Goal: Task Accomplishment & Management: Manage account settings

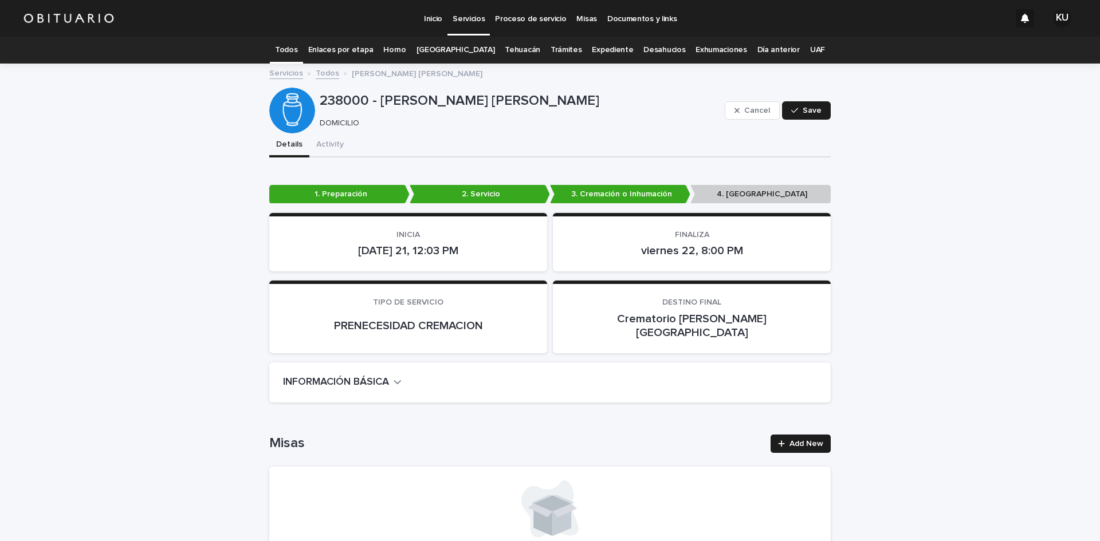
click at [473, 15] on p "Servicios" at bounding box center [469, 12] width 32 height 24
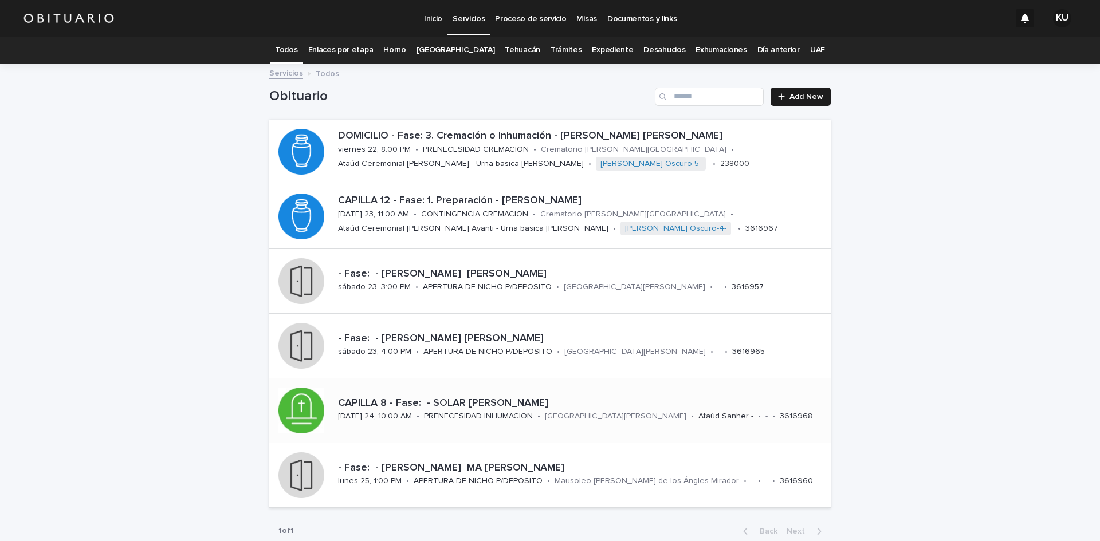
click at [698, 394] on div "CAPILLA 8 - Fase: - SOLAR [PERSON_NAME][DATE] 24, 10:00 AM • PRENECESIDAD INHUM…" at bounding box center [581, 411] width 497 height 36
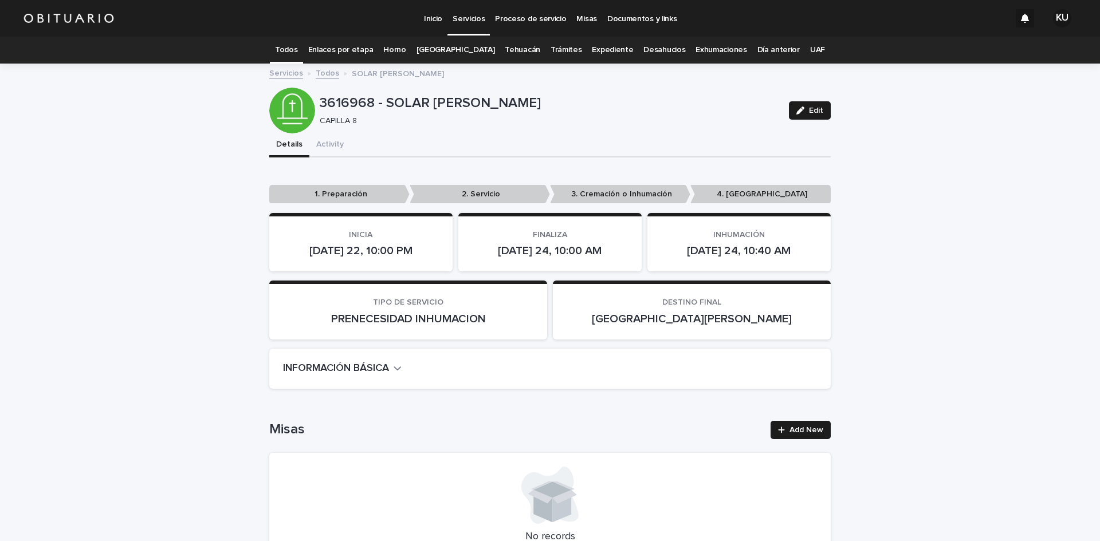
click at [470, 17] on p "Servicios" at bounding box center [469, 12] width 32 height 24
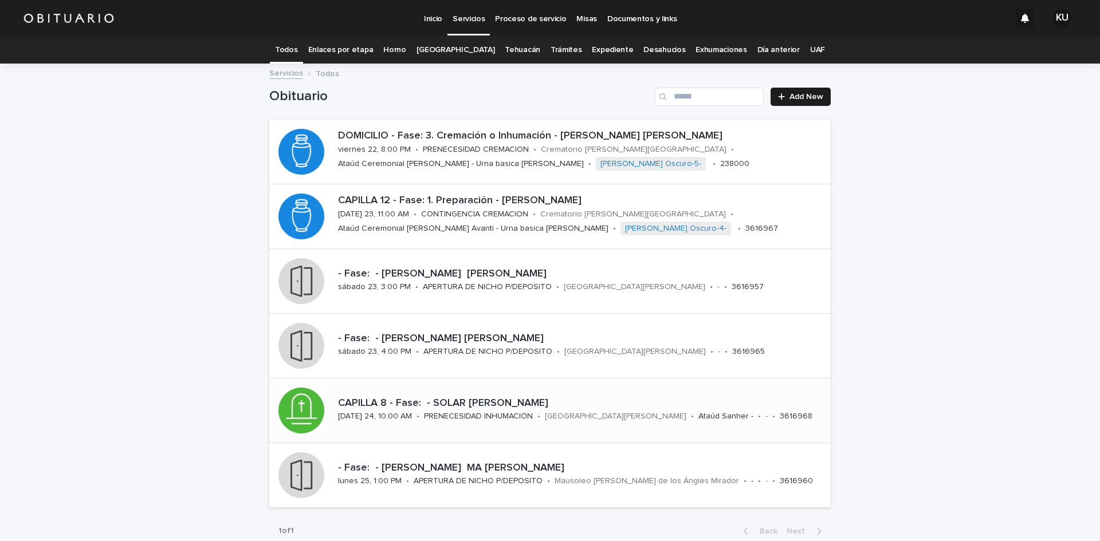
click at [595, 390] on div "CAPILLA 8 - Fase: - SOLAR [PERSON_NAME][DATE] 24, 10:00 AM • PRENECESIDAD INHUM…" at bounding box center [549, 411] width 561 height 64
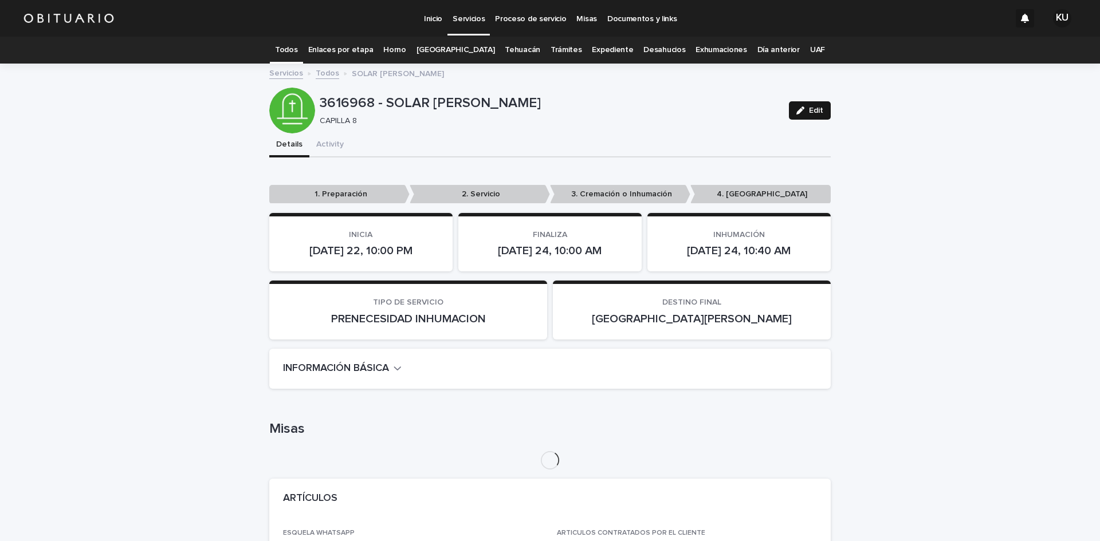
scroll to position [37, 0]
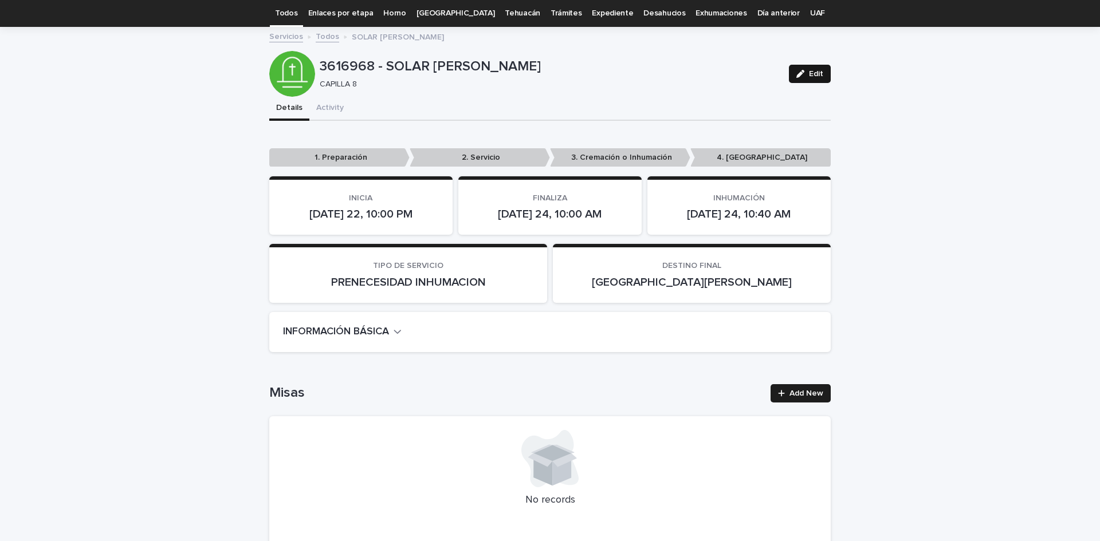
click at [816, 73] on span "Edit" at bounding box center [816, 74] width 14 height 8
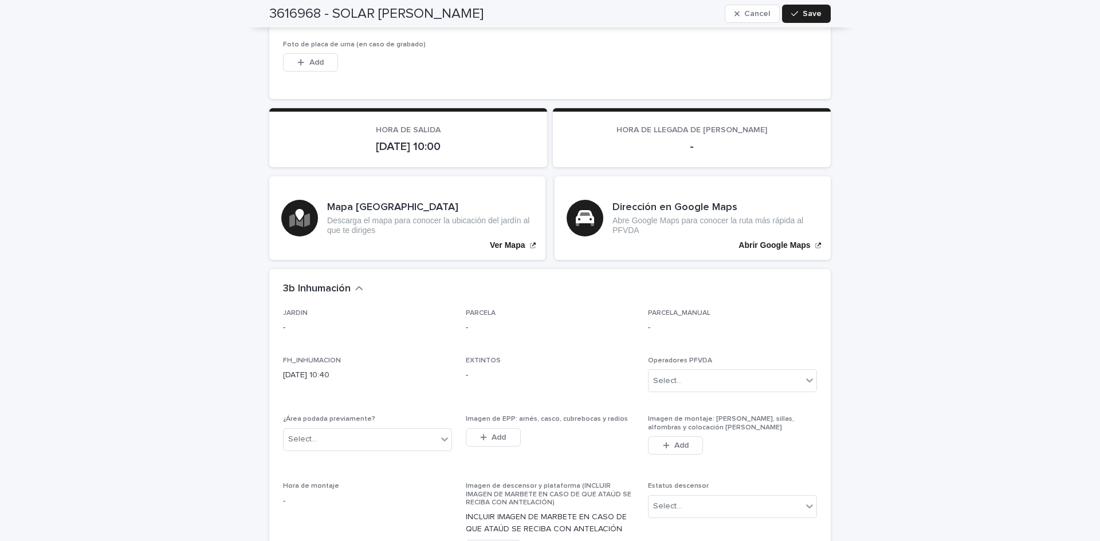
scroll to position [3087, 0]
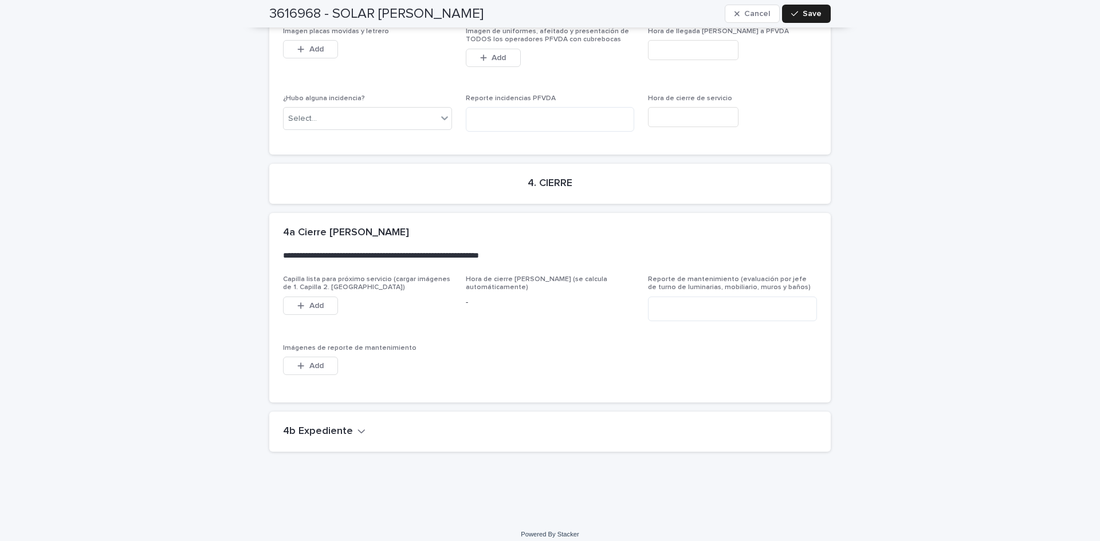
click at [357, 426] on icon "button" at bounding box center [361, 431] width 8 height 10
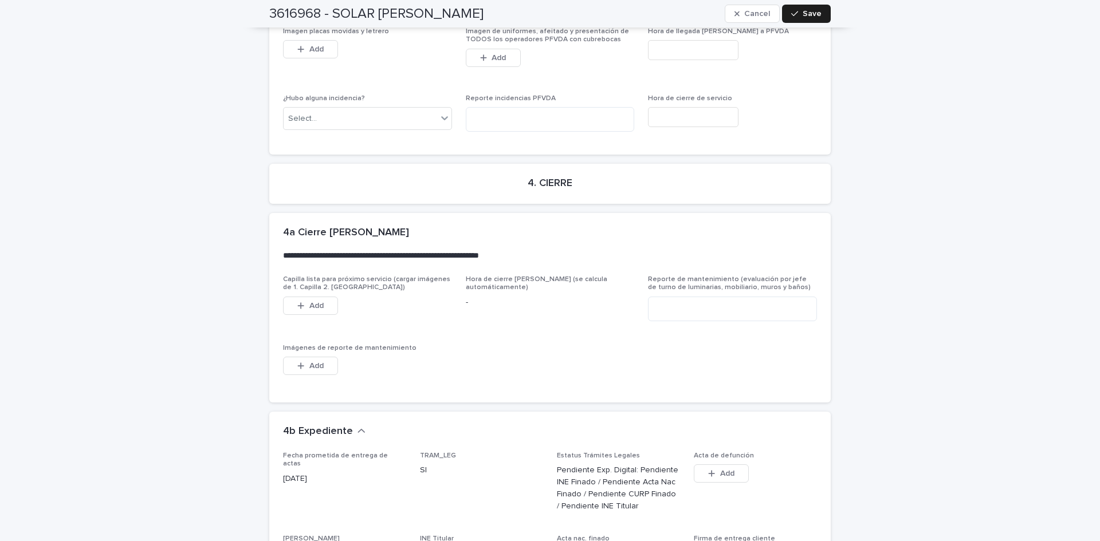
scroll to position [3513, 0]
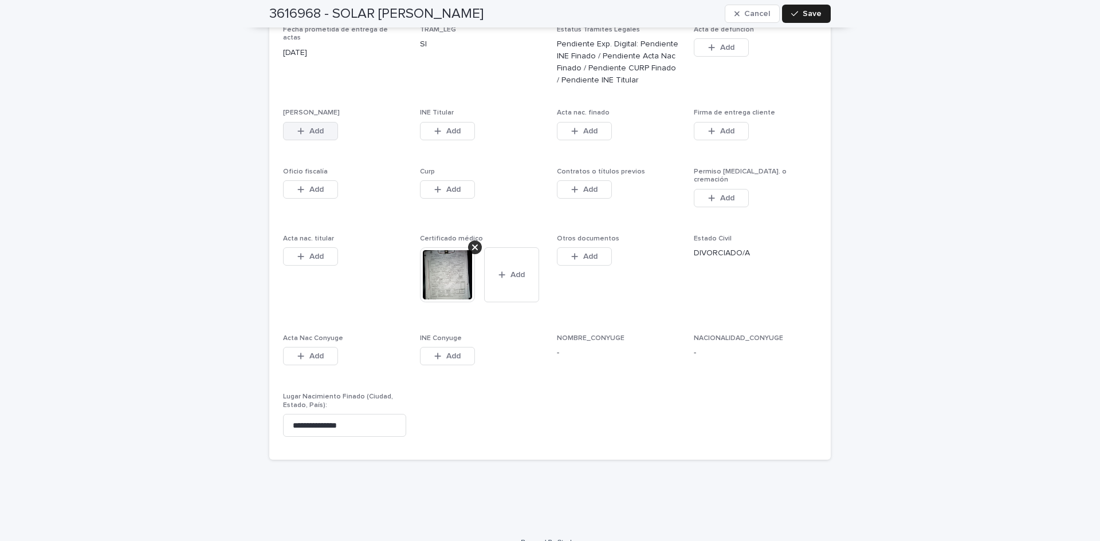
click at [309, 127] on span "Add" at bounding box center [316, 131] width 14 height 8
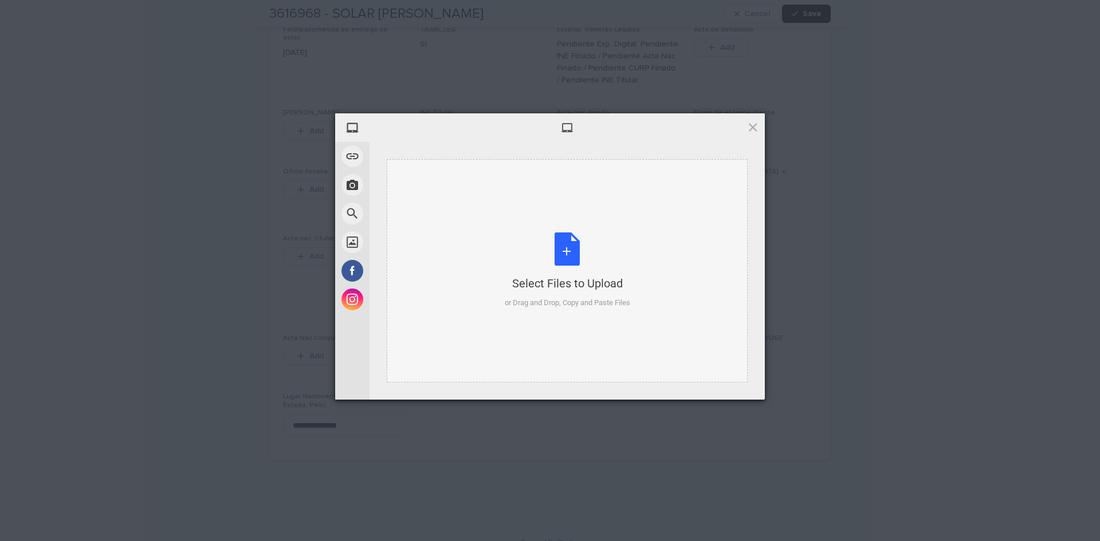
click at [573, 251] on div "Select Files to Upload or Drag and Drop, Copy and Paste Files" at bounding box center [567, 271] width 125 height 76
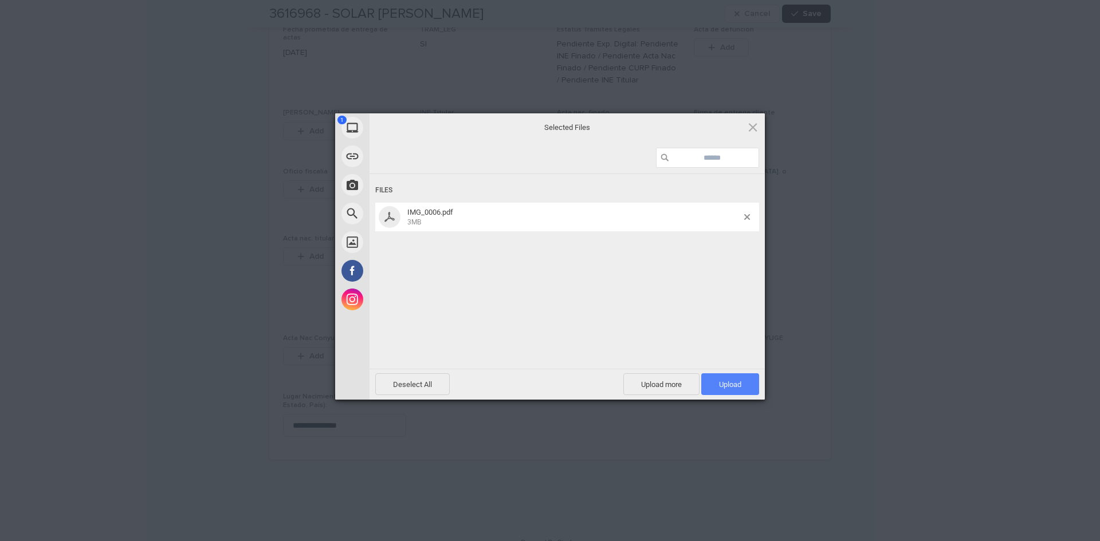
click at [738, 383] on span "Upload 1" at bounding box center [730, 384] width 22 height 9
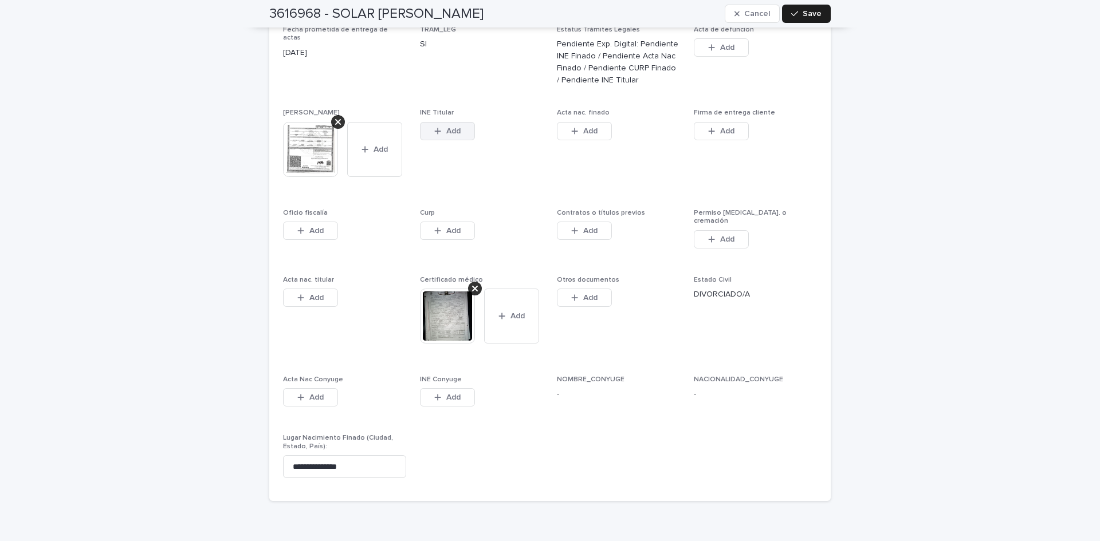
click at [448, 127] on span "Add" at bounding box center [453, 131] width 14 height 8
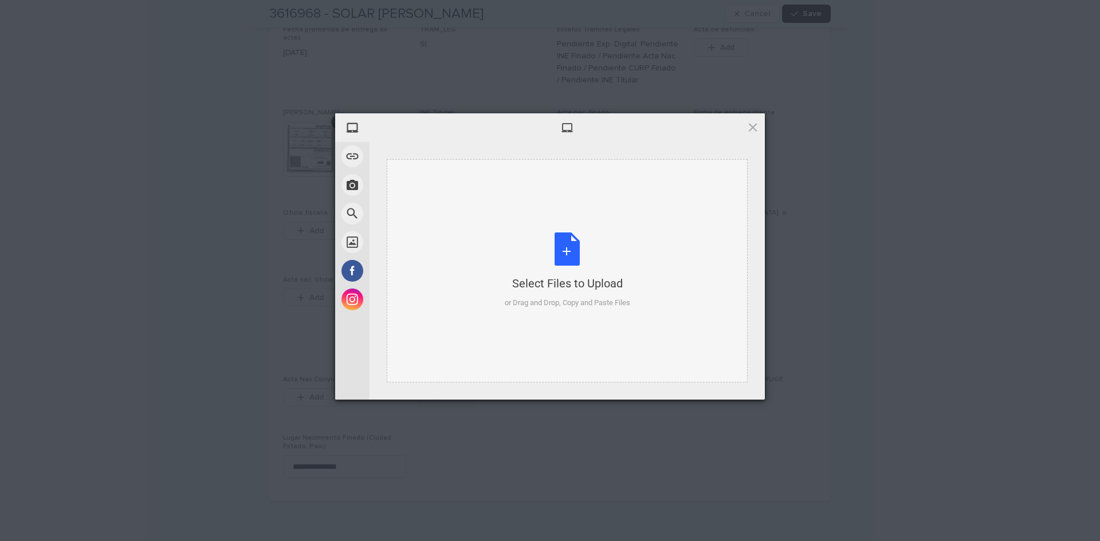
click at [556, 249] on div "Select Files to Upload or Drag and Drop, Copy and Paste Files" at bounding box center [567, 271] width 125 height 76
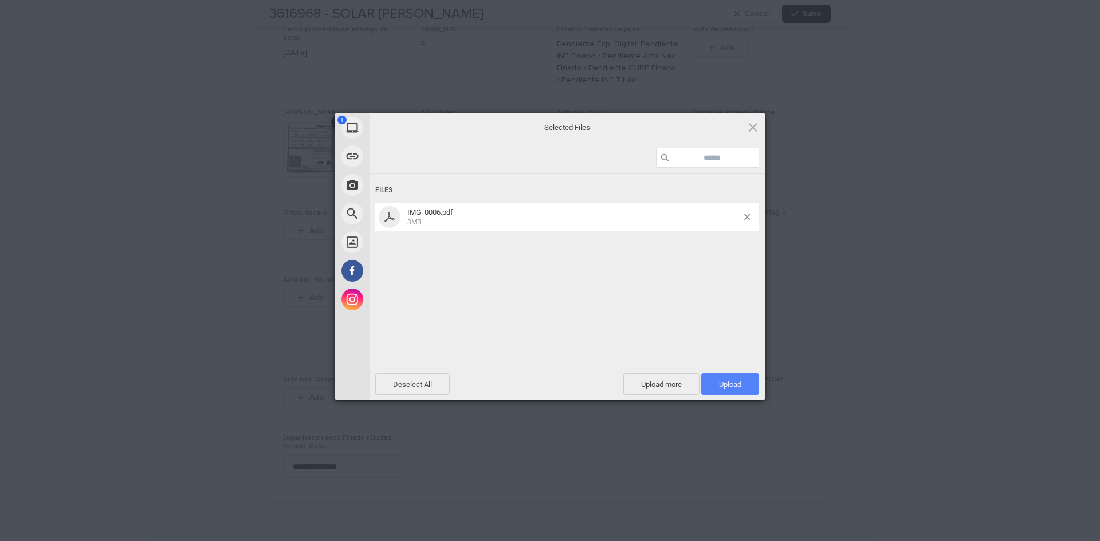
click at [733, 381] on span "Upload 1" at bounding box center [730, 384] width 22 height 9
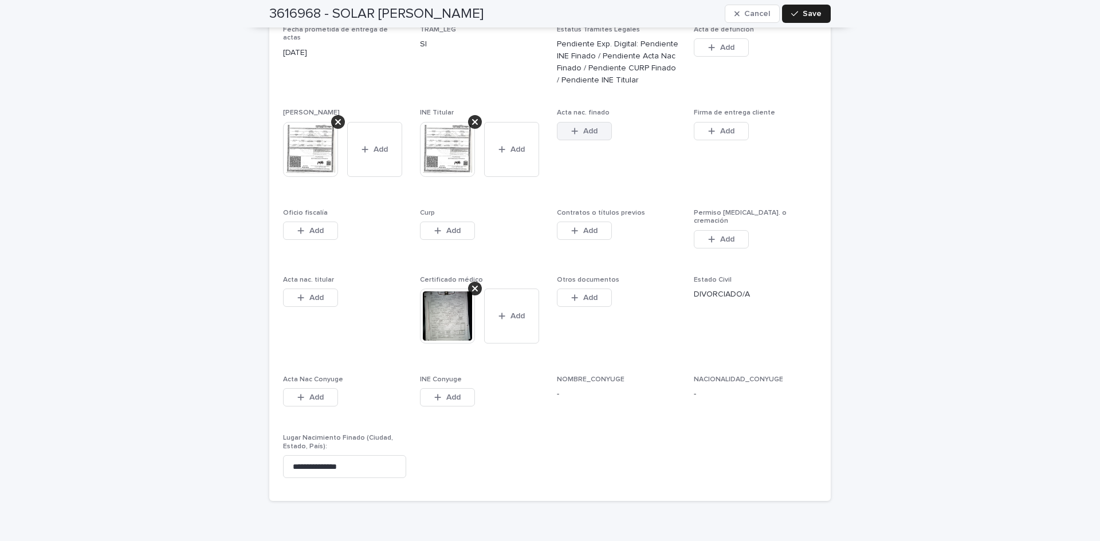
click at [583, 127] on span "Add" at bounding box center [590, 131] width 14 height 8
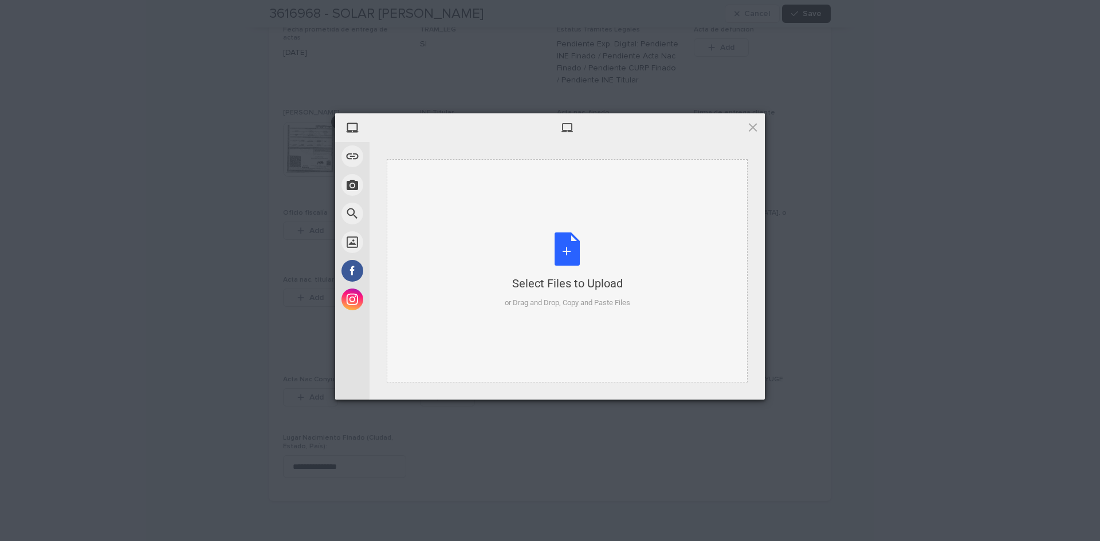
click at [572, 256] on div "Select Files to Upload or Drag and Drop, Copy and Paste Files" at bounding box center [567, 271] width 125 height 76
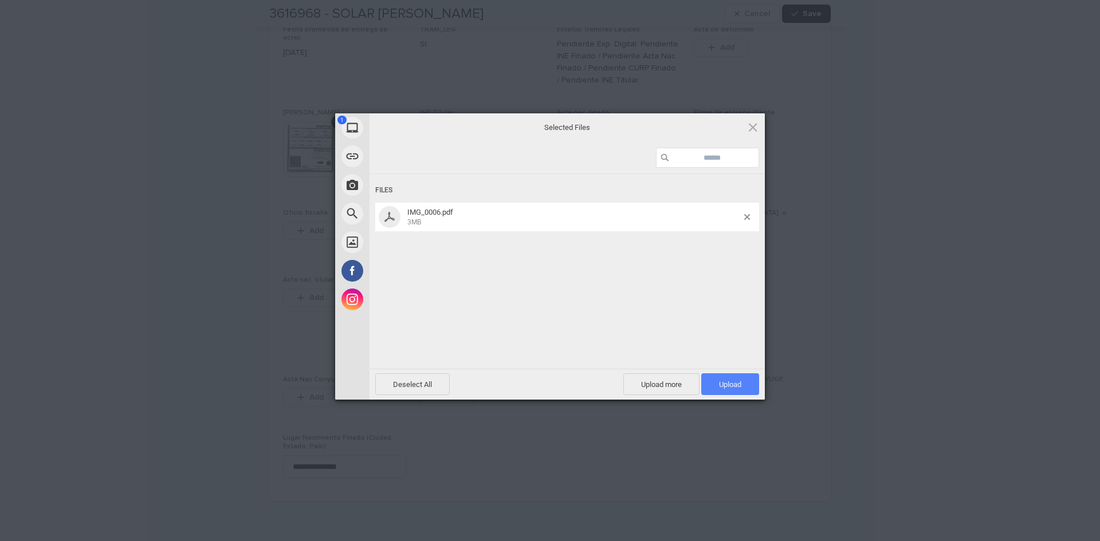
click at [734, 388] on span "Upload 1" at bounding box center [730, 384] width 22 height 9
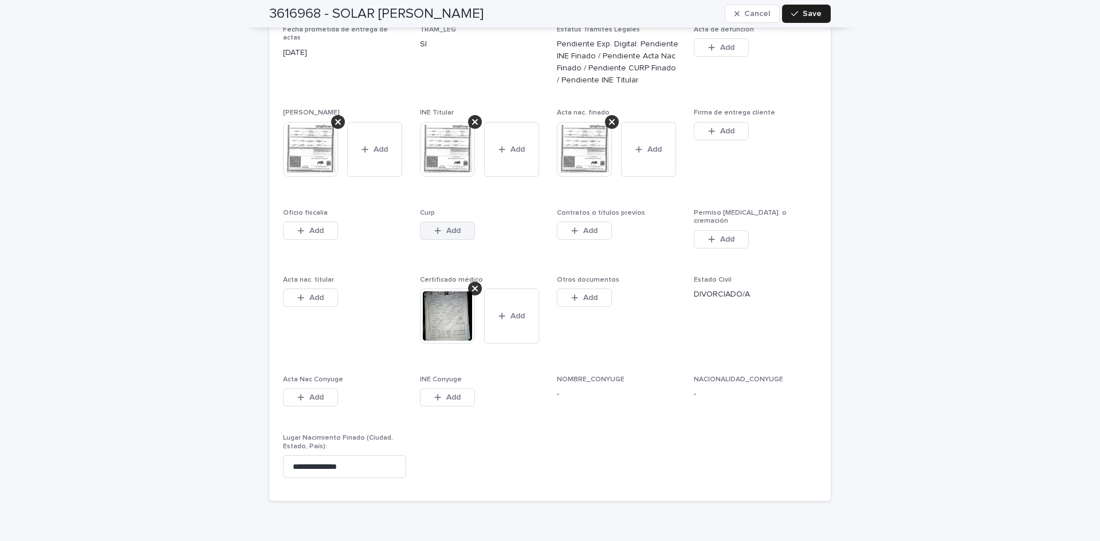
click at [454, 227] on span "Add" at bounding box center [453, 231] width 14 height 8
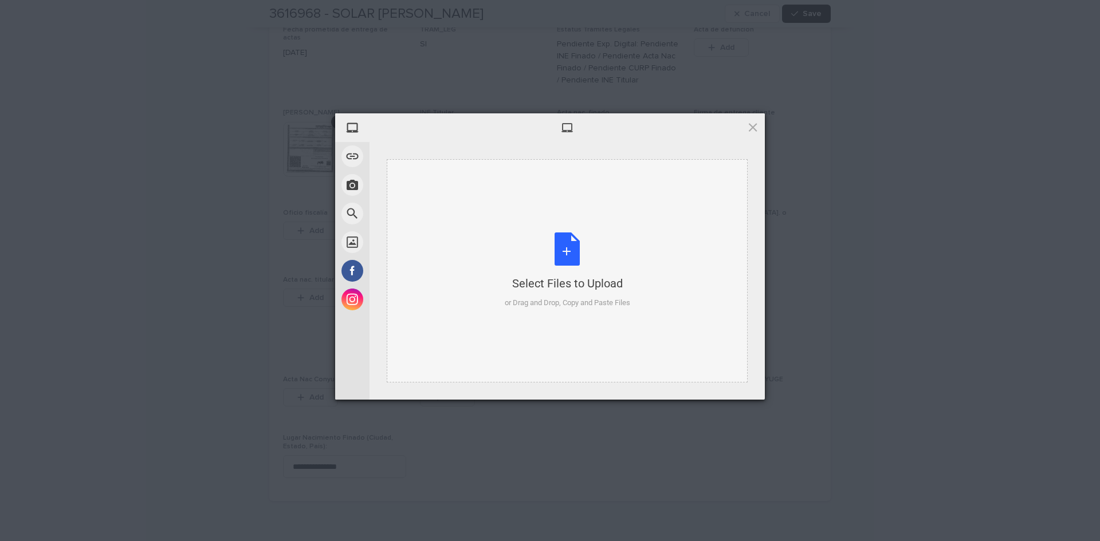
click at [573, 245] on div "Select Files to Upload or Drag and Drop, Copy and Paste Files" at bounding box center [567, 271] width 125 height 76
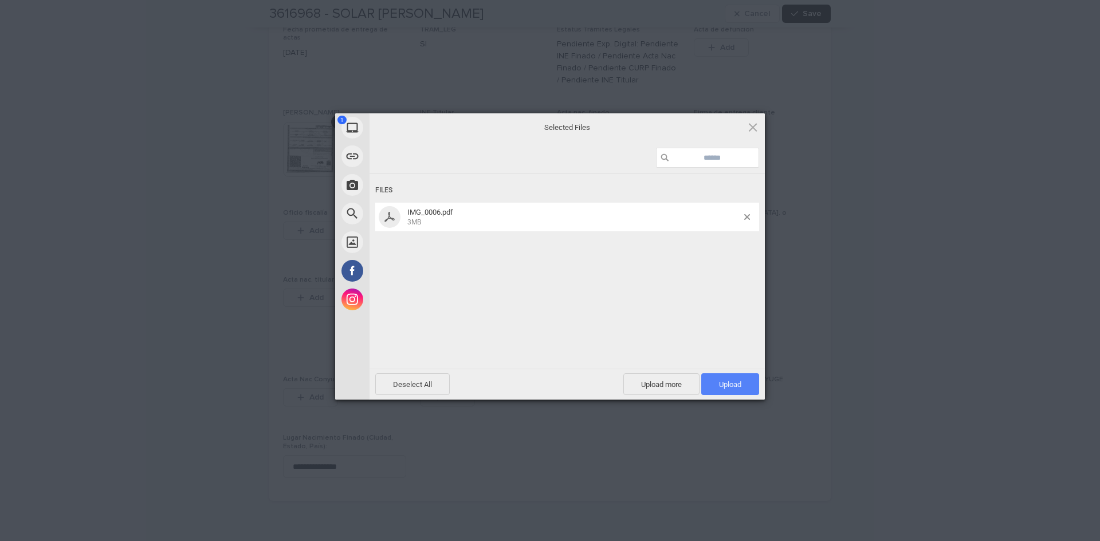
click at [718, 375] on span "Upload 1" at bounding box center [730, 385] width 58 height 22
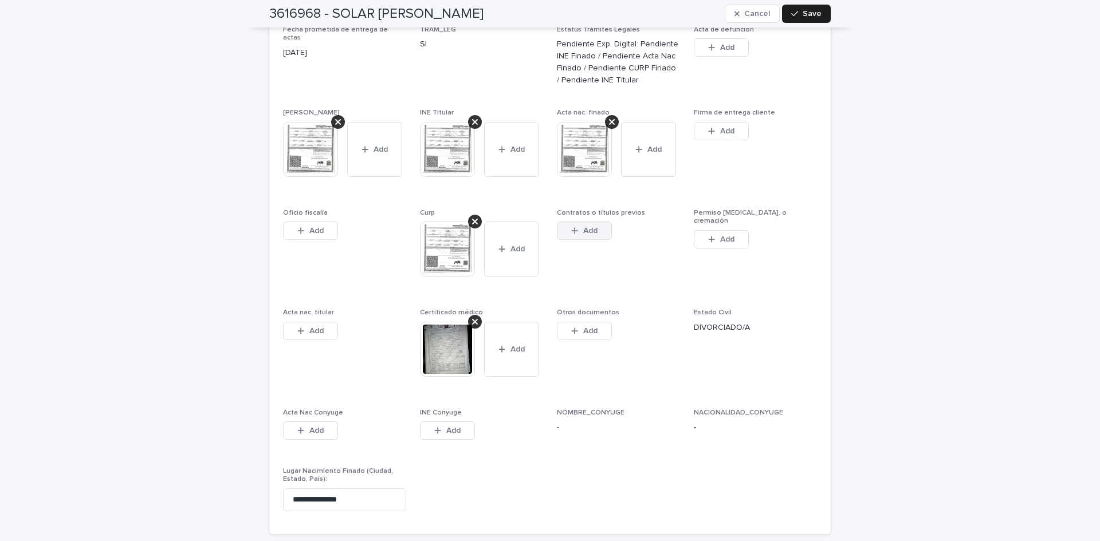
click at [571, 227] on icon "button" at bounding box center [574, 231] width 7 height 8
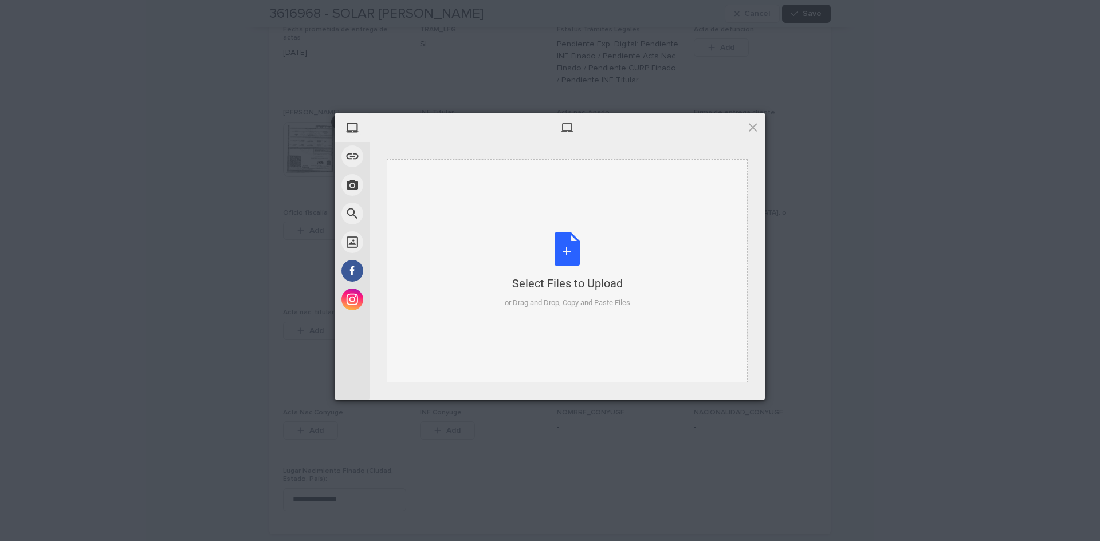
click at [565, 251] on div "Select Files to Upload or Drag and Drop, Copy and Paste Files" at bounding box center [567, 271] width 125 height 76
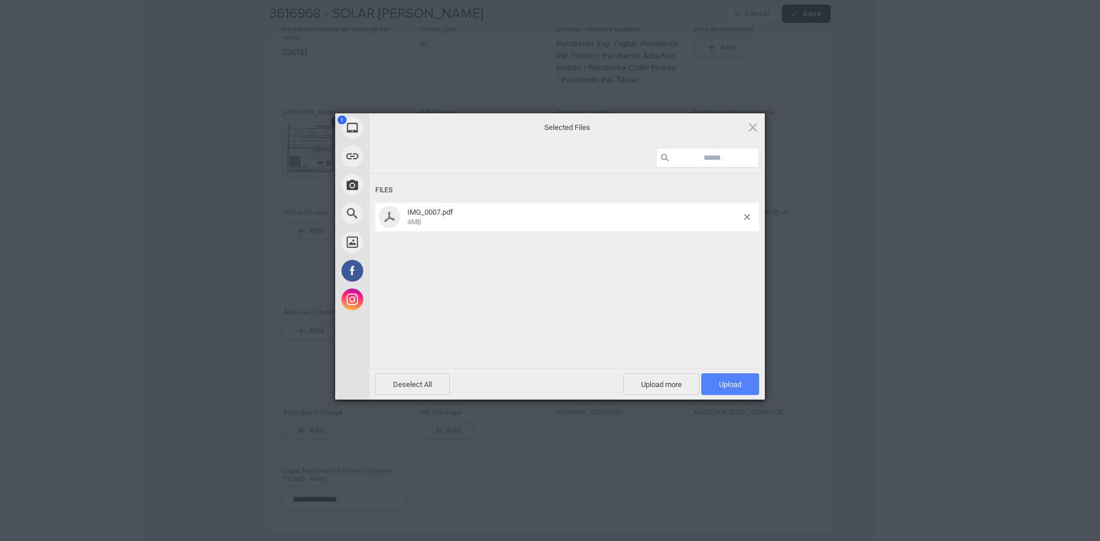
click at [733, 381] on span "Upload 1" at bounding box center [730, 384] width 22 height 9
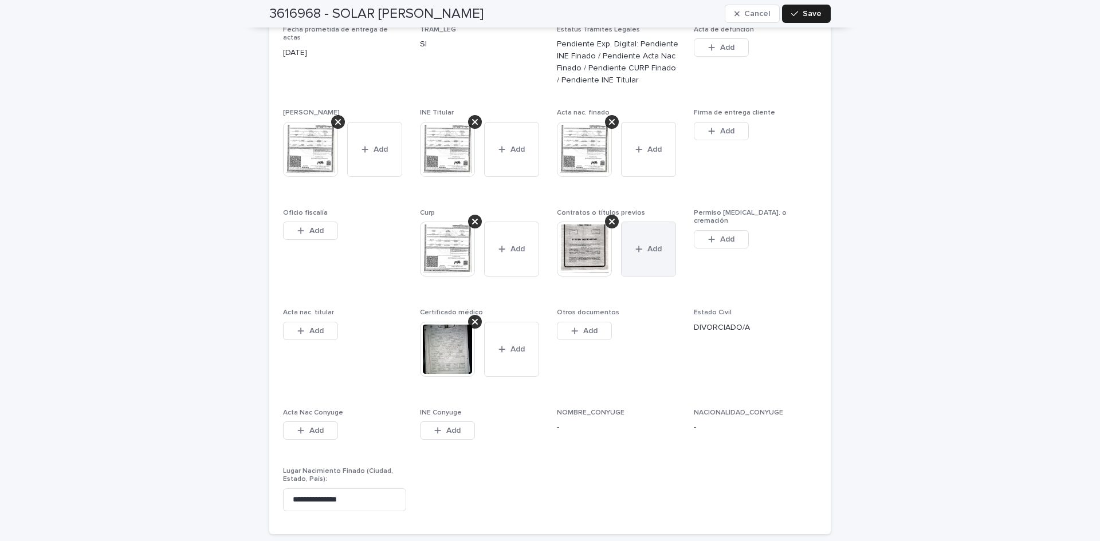
click at [637, 230] on button "Add" at bounding box center [648, 249] width 55 height 55
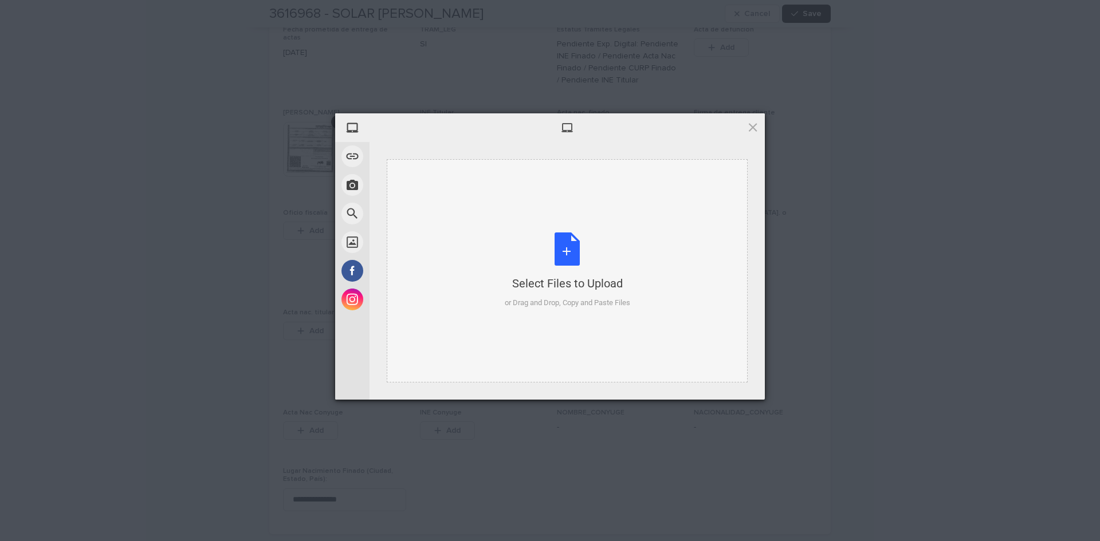
click at [560, 241] on div "Select Files to Upload or Drag and Drop, Copy and Paste Files" at bounding box center [567, 271] width 125 height 76
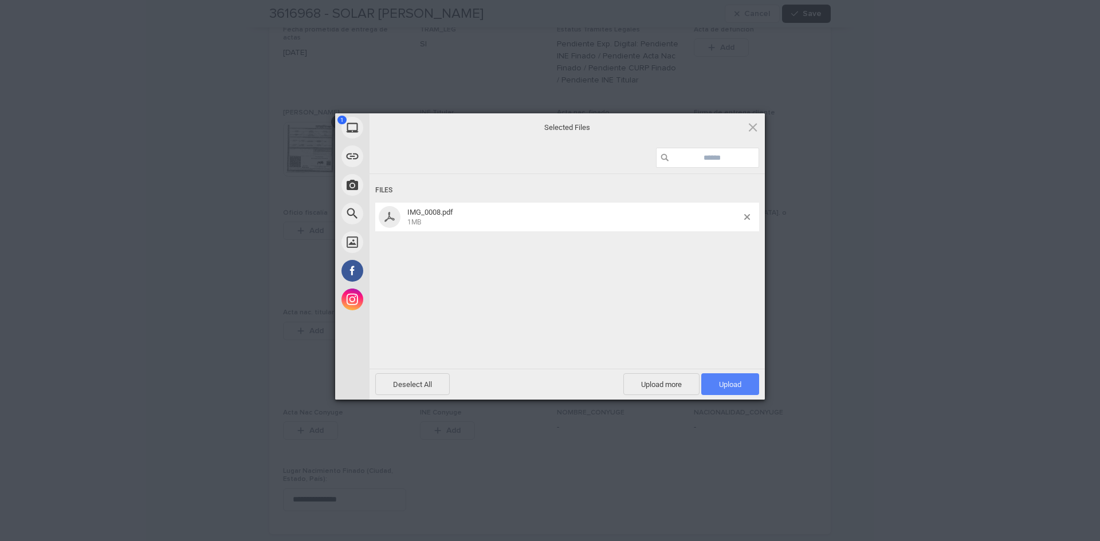
click at [727, 385] on span "Upload 1" at bounding box center [730, 384] width 22 height 9
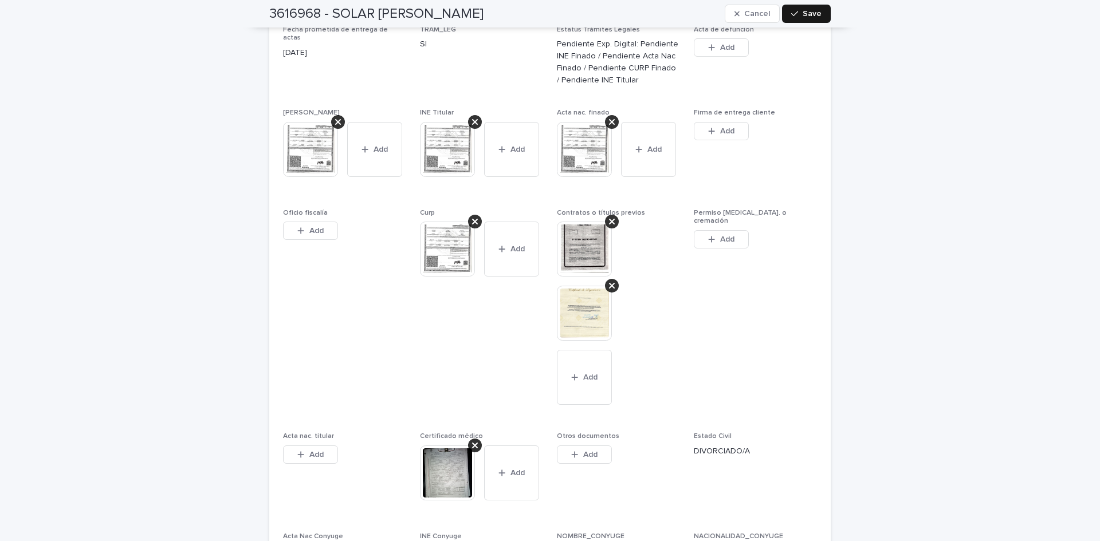
click at [807, 15] on span "Save" at bounding box center [812, 14] width 19 height 8
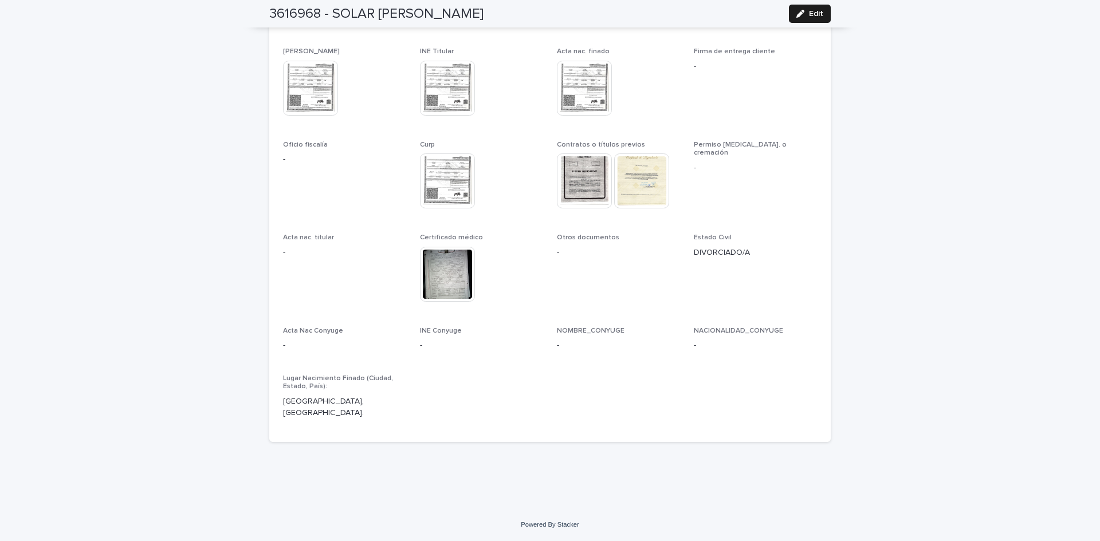
scroll to position [3140, 0]
